Goal: Information Seeking & Learning: Find specific fact

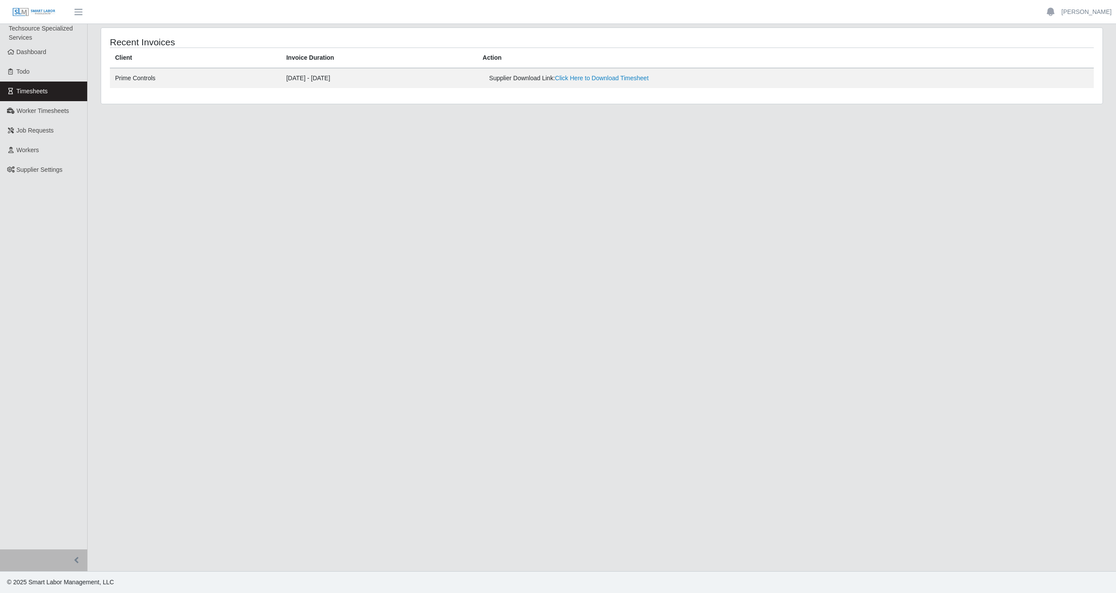
click at [638, 82] on div "Supplier Download Link: Click Here to Download Timesheet" at bounding box center [684, 78] width 391 height 9
click at [649, 76] on link "Click Here to Download Timesheet" at bounding box center [602, 78] width 94 height 7
click at [52, 150] on link "Workers" at bounding box center [43, 150] width 87 height 20
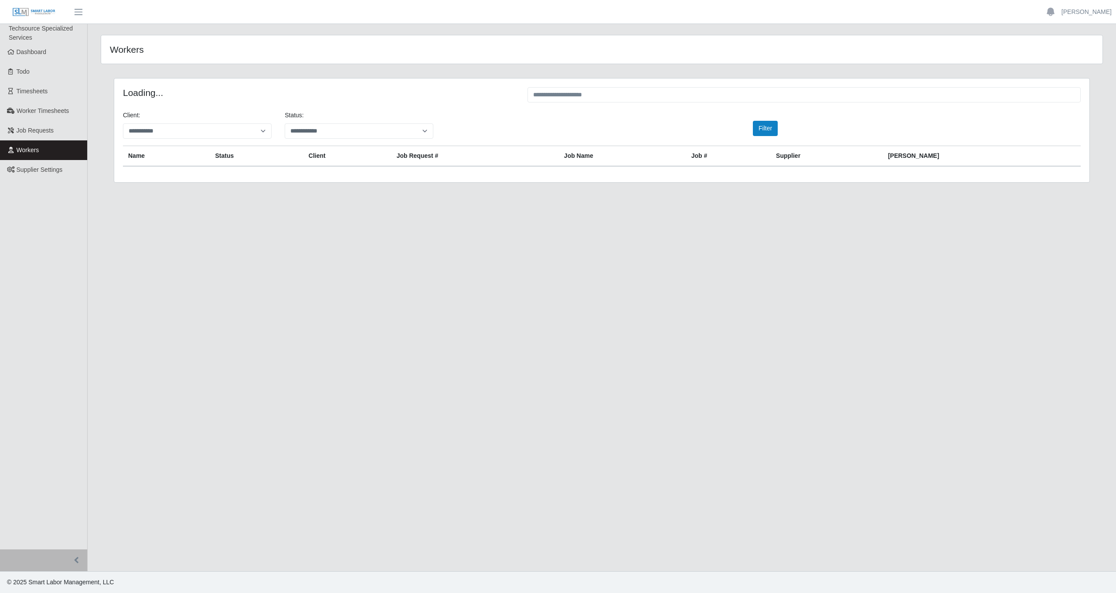
click at [679, 103] on div at bounding box center [804, 95] width 566 height 17
click at [673, 94] on input "text" at bounding box center [804, 94] width 553 height 15
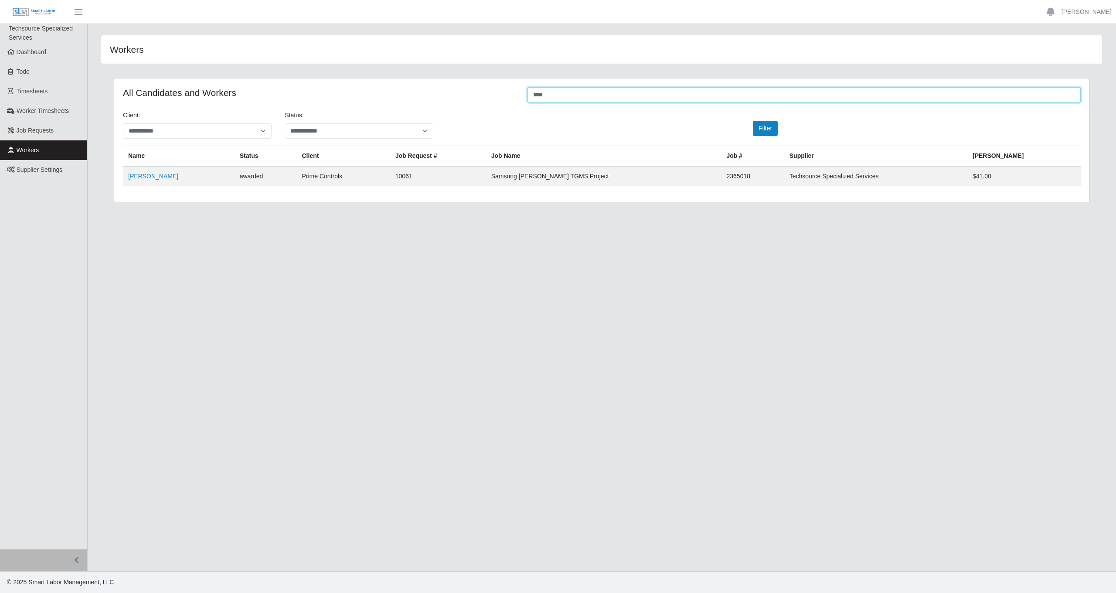
type input "****"
click at [640, 167] on td "Samsung Taylor TGMS Project" at bounding box center [603, 176] width 235 height 20
click at [141, 181] on td "Hiram Rojas" at bounding box center [179, 176] width 112 height 20
click at [146, 176] on link "Hiram Rojas" at bounding box center [153, 176] width 50 height 7
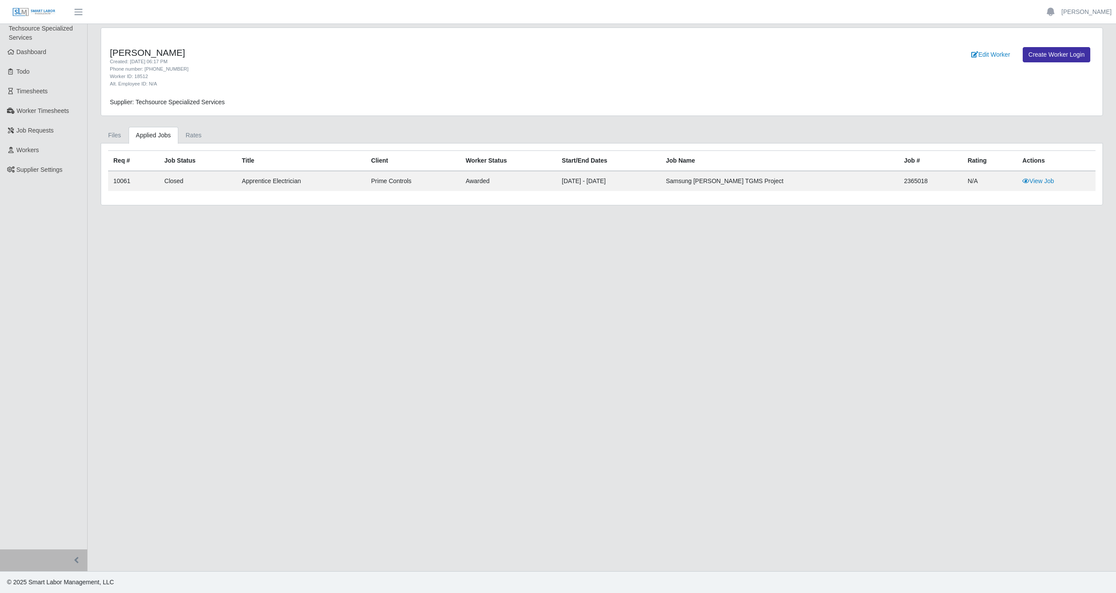
click at [201, 86] on div "[PERSON_NAME] Created: [DATE] 06:17 PM Phone number: [PHONE_NUMBER] Worker ID: …" at bounding box center [602, 72] width 1002 height 88
drag, startPoint x: 152, startPoint y: 76, endPoint x: 105, endPoint y: 75, distance: 47.1
click at [105, 75] on div "[PERSON_NAME] Created: [DATE] 06:17 PM Phone number: [PHONE_NUMBER] Worker ID: …" at bounding box center [394, 67] width 582 height 40
click at [187, 74] on div "Worker ID: 18512" at bounding box center [394, 76] width 569 height 7
drag, startPoint x: 153, startPoint y: 54, endPoint x: 89, endPoint y: 54, distance: 63.7
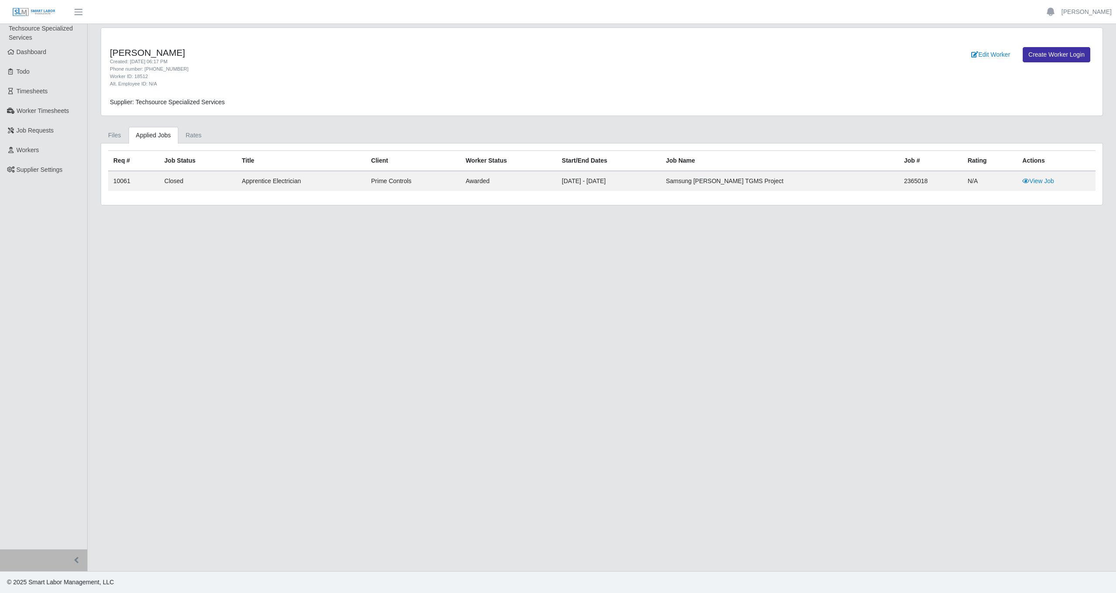
click at [89, 54] on div "[PERSON_NAME] Created: [DATE] 06:17 PM Phone number: [PHONE_NUMBER] Worker ID: …" at bounding box center [602, 116] width 1029 height 178
copy h4 "[PERSON_NAME]"
